Goal: Information Seeking & Learning: Check status

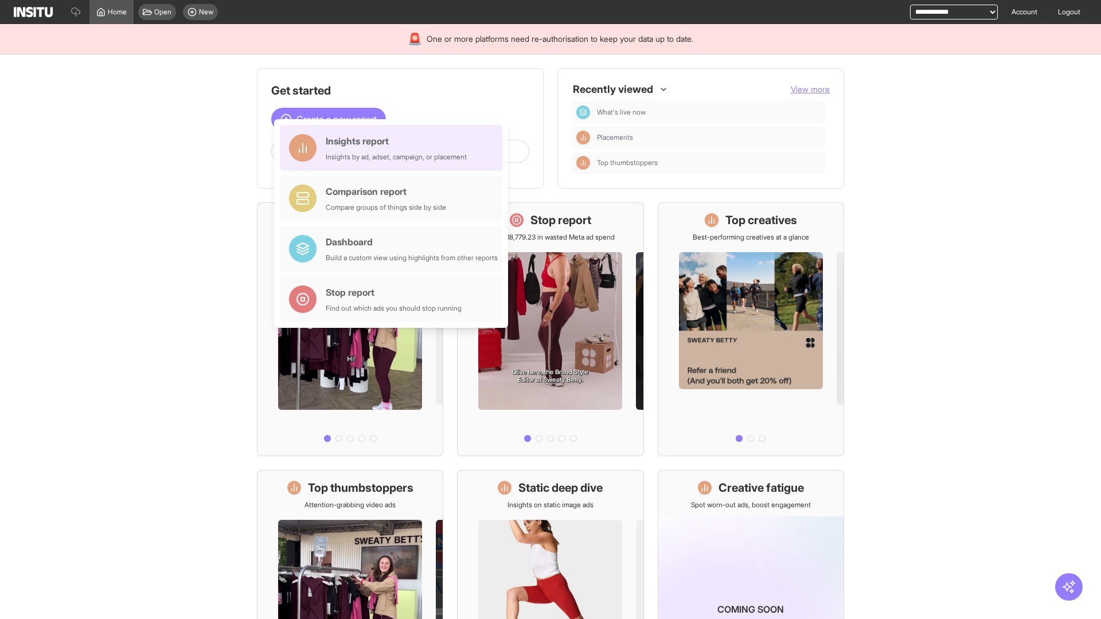
click at [394, 148] on div "Insights report Insights by ad, adset, campaign, or placement" at bounding box center [396, 148] width 141 height 28
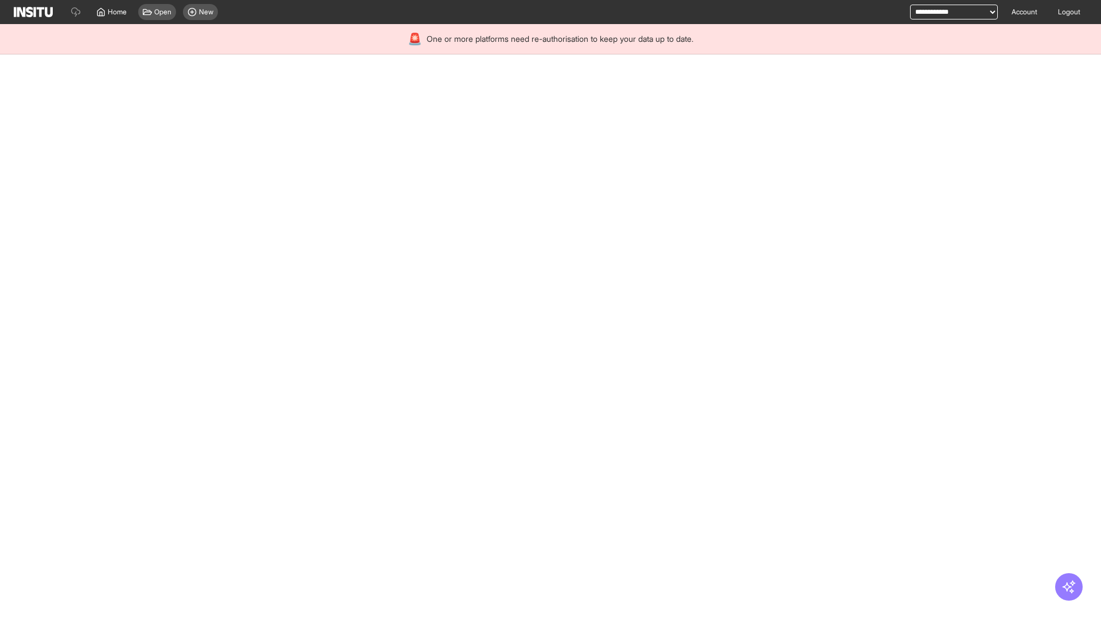
select select "**"
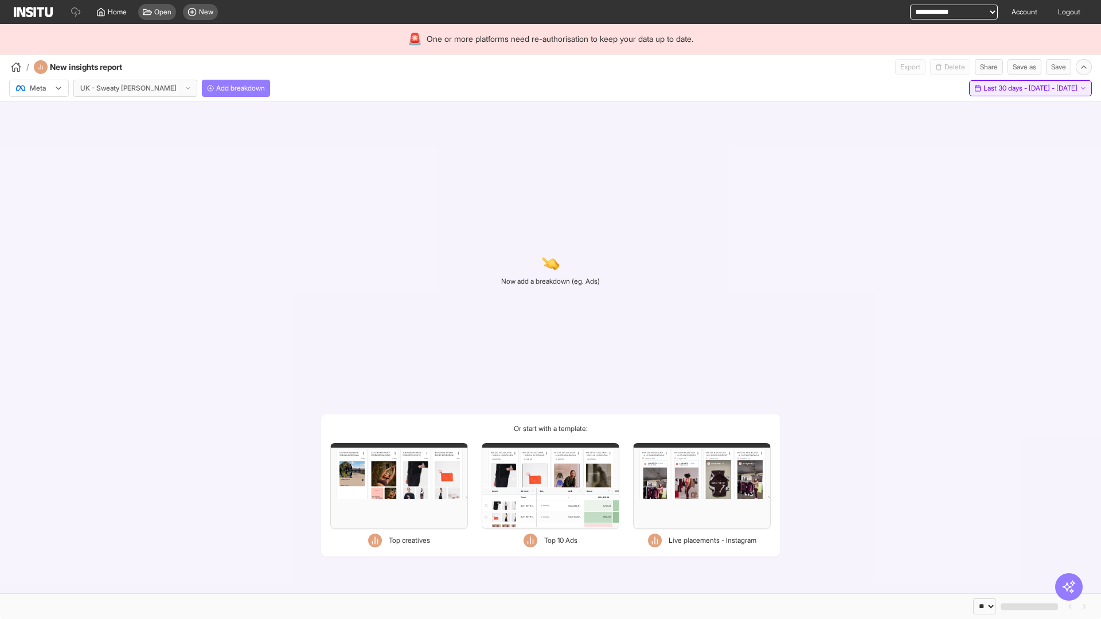
click at [1007, 88] on span "Last 30 days - [DATE] - [DATE]" at bounding box center [1031, 88] width 94 height 9
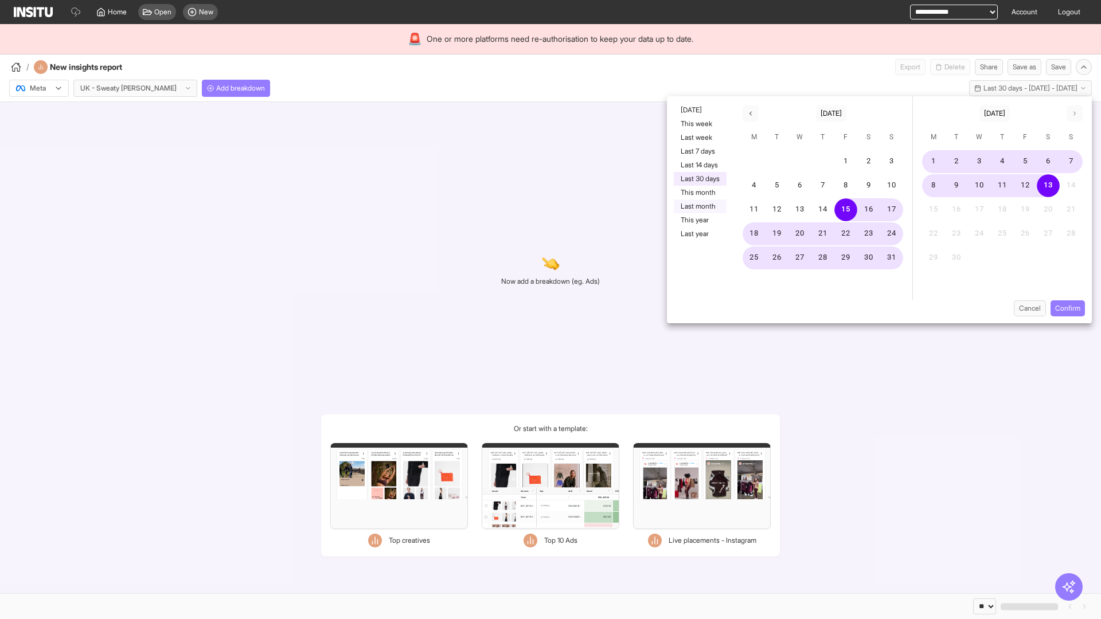
click at [699, 206] on button "Last month" at bounding box center [700, 207] width 53 height 14
